Goal: Task Accomplishment & Management: Use online tool/utility

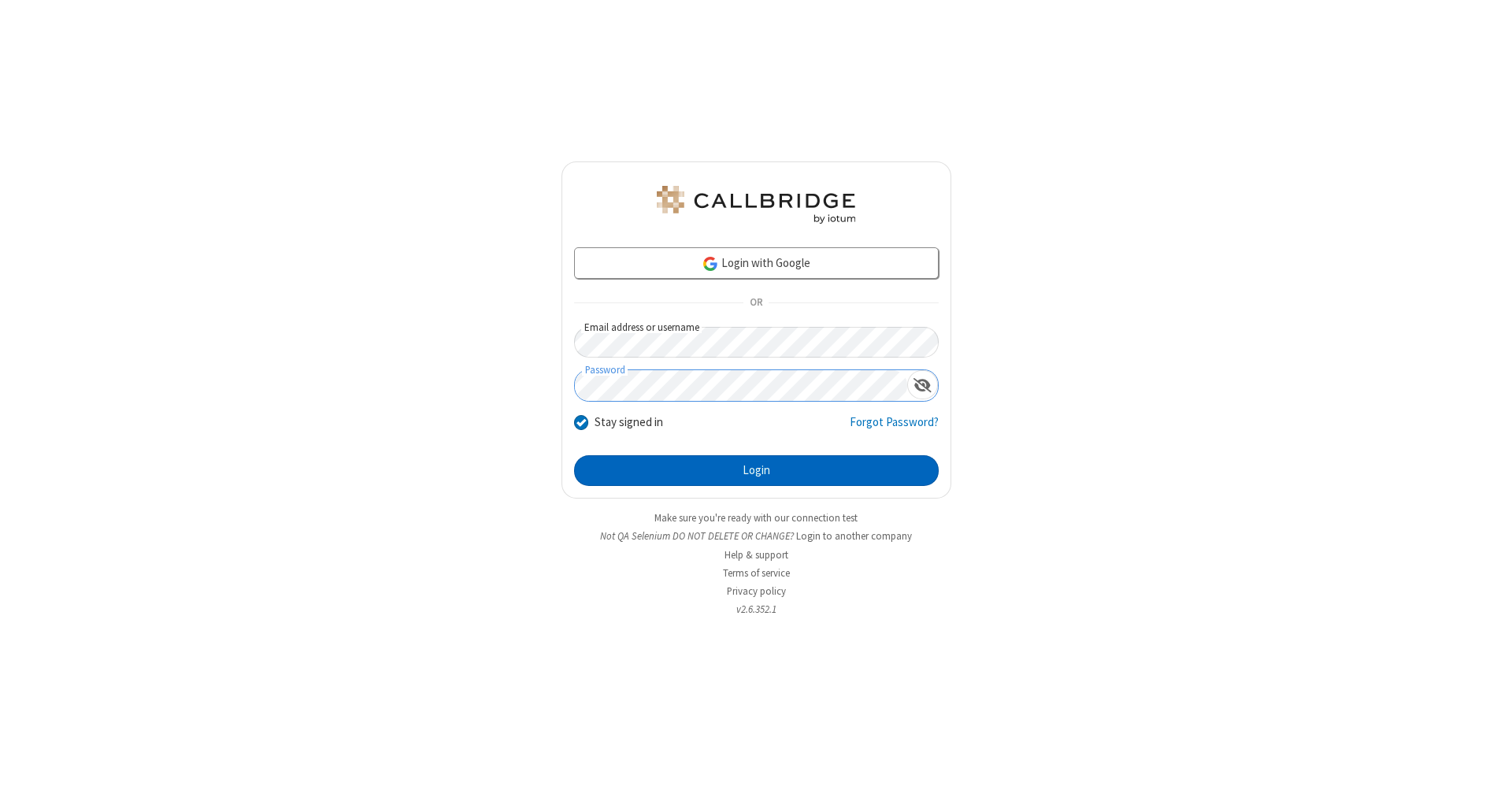
click at [756, 471] on button "Login" at bounding box center [756, 470] width 365 height 31
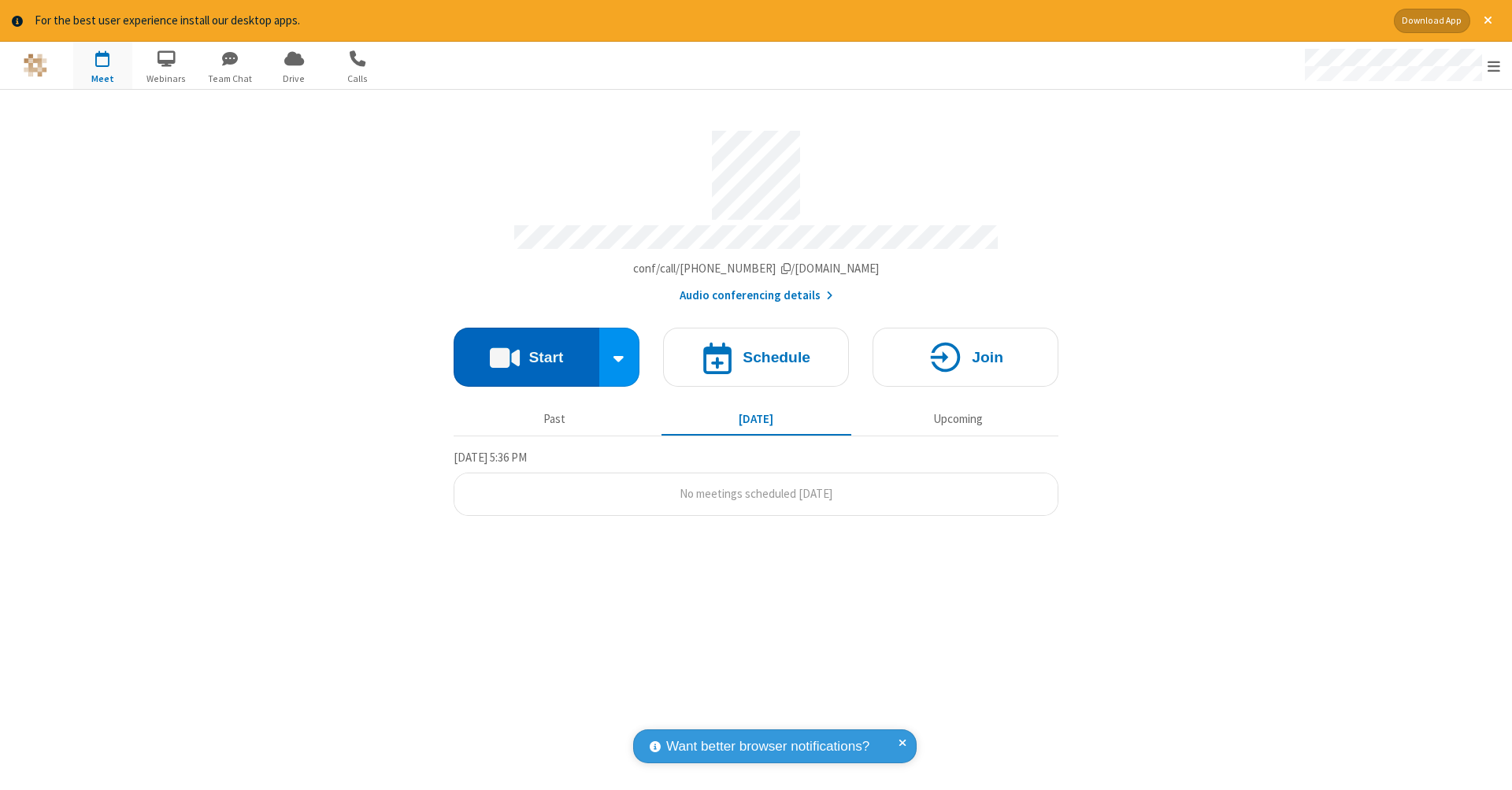
click at [526, 349] on button "Start" at bounding box center [526, 357] width 145 height 59
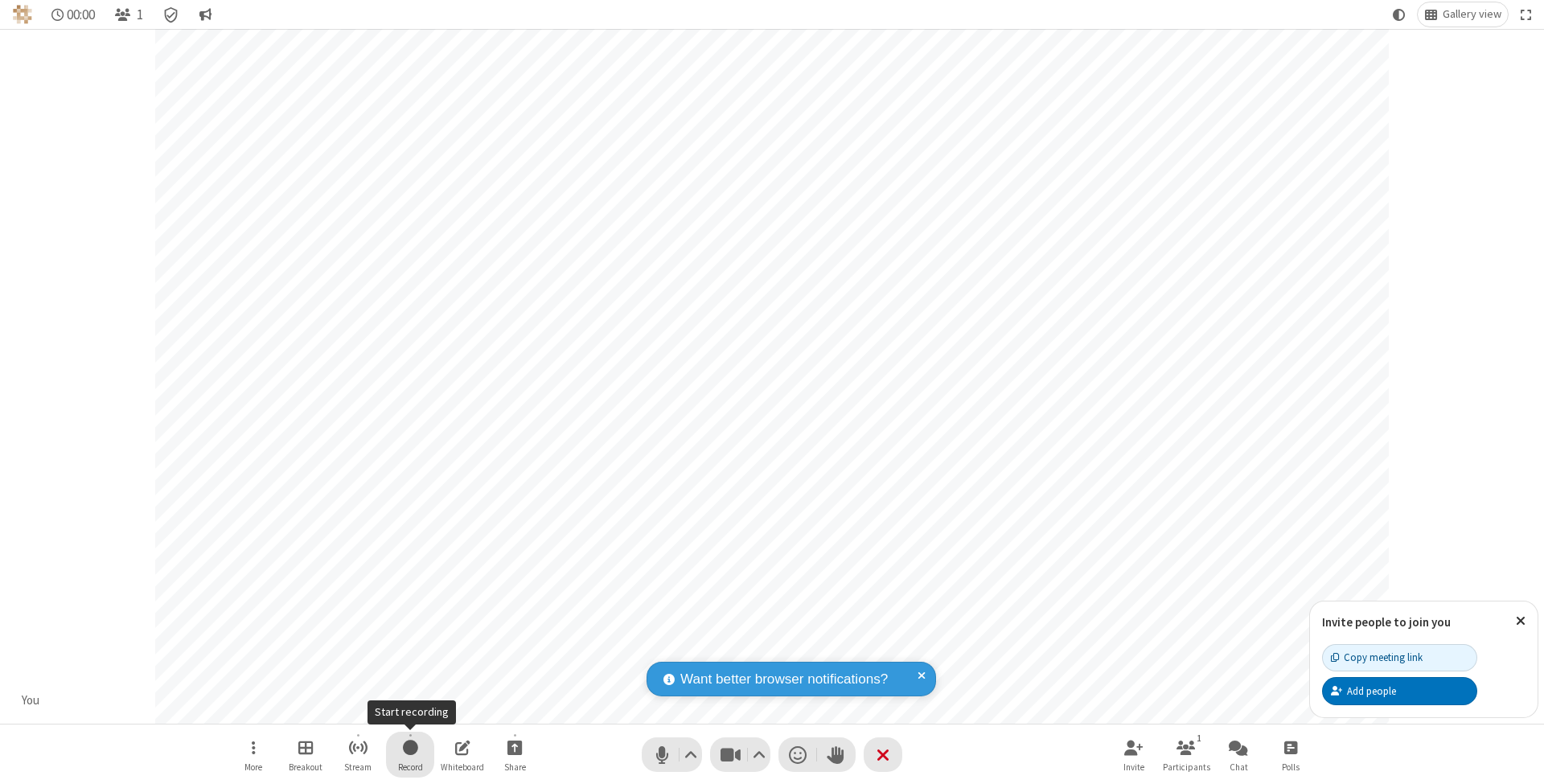
click at [410, 754] on span "Start recording" at bounding box center [410, 747] width 15 height 20
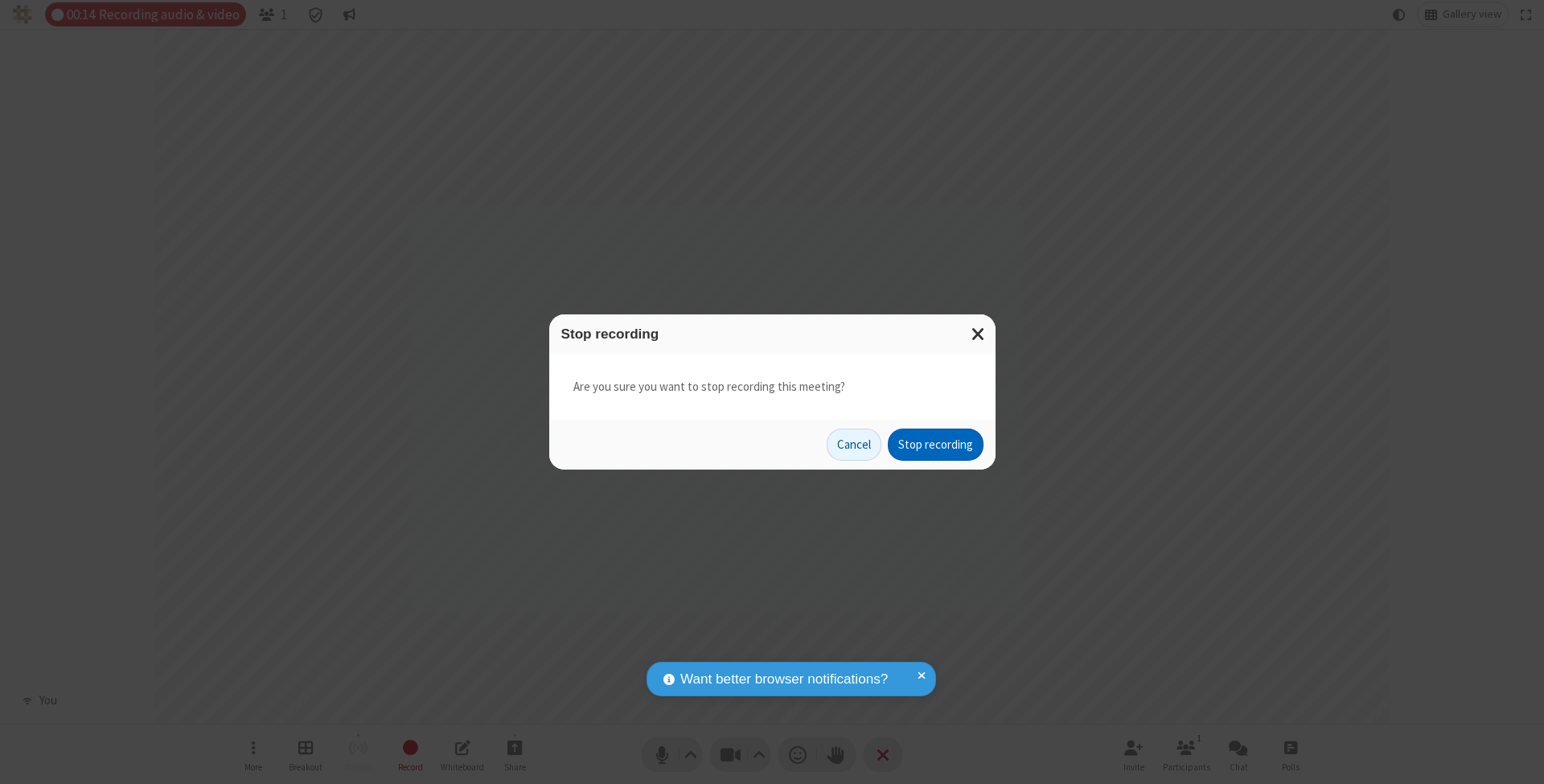
click at [935, 443] on button "Stop recording" at bounding box center [935, 444] width 95 height 32
